Goal: Communication & Community: Answer question/provide support

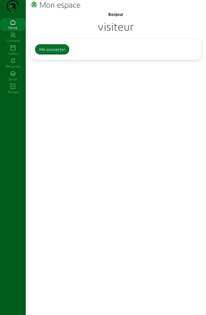
click at [55, 53] on div "Me connecter" at bounding box center [52, 49] width 26 height 6
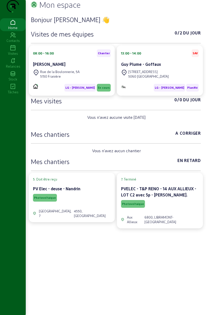
click at [90, 67] on div "[PERSON_NAME]" at bounding box center [72, 64] width 78 height 6
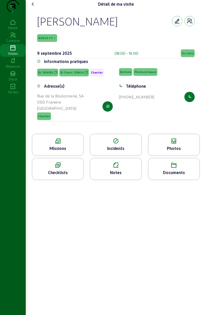
click at [120, 169] on icon at bounding box center [115, 165] width 51 height 6
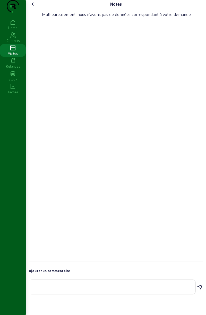
click at [101, 289] on textarea at bounding box center [112, 286] width 158 height 6
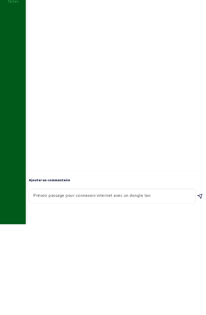
type textarea "Prévoir passage pour connexion internet avec un dongle lan"
click at [201, 291] on icon at bounding box center [200, 288] width 6 height 6
